Goal: Use online tool/utility: Utilize a website feature to perform a specific function

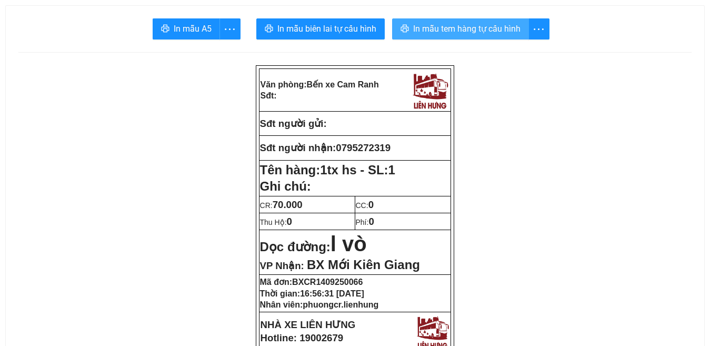
click at [456, 24] on span "In mẫu tem hàng tự cấu hình" at bounding box center [466, 28] width 107 height 13
click at [470, 29] on span "In mẫu tem hàng tự cấu hình" at bounding box center [466, 28] width 107 height 13
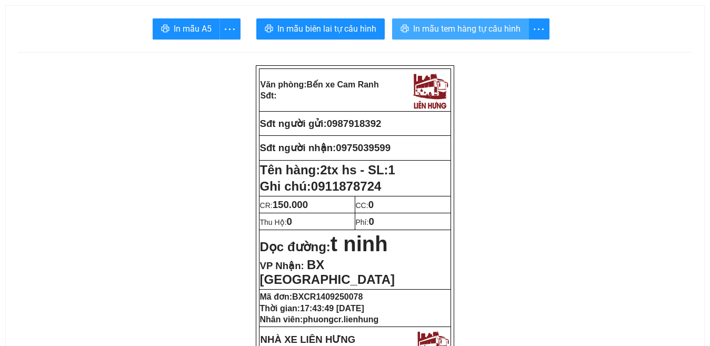
click at [480, 27] on span "In mẫu tem hàng tự cấu hình" at bounding box center [466, 28] width 107 height 13
